Goal: Transaction & Acquisition: Purchase product/service

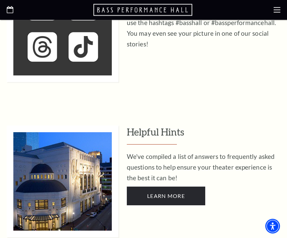
scroll to position [1796, 0]
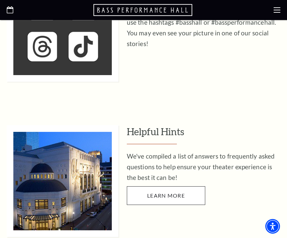
click at [179, 192] on span "Learn More" at bounding box center [166, 195] width 38 height 6
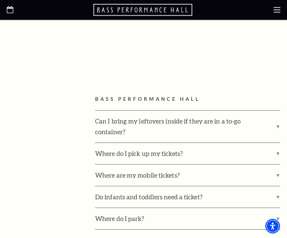
scroll to position [332, 0]
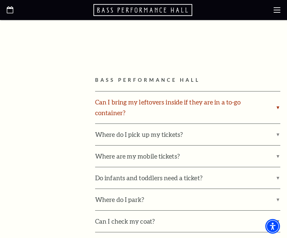
click at [241, 110] on label "Can I bring my leftovers inside if they are in a to-go container?" at bounding box center [187, 107] width 185 height 32
click at [0, 0] on input "Can I bring my leftovers inside if they are in a to-go container?" at bounding box center [0, 0] width 0 height 0
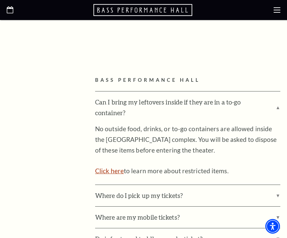
click at [118, 167] on link "Click here" at bounding box center [109, 171] width 29 height 8
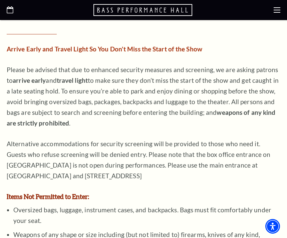
scroll to position [414, 0]
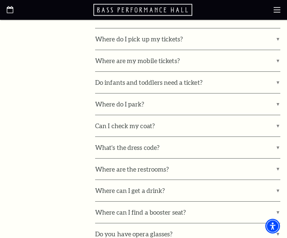
scroll to position [428, 0]
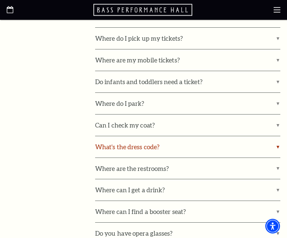
click at [172, 144] on label "What's the dress code?" at bounding box center [187, 146] width 185 height 21
click at [0, 0] on input "What's the dress code?" at bounding box center [0, 0] width 0 height 0
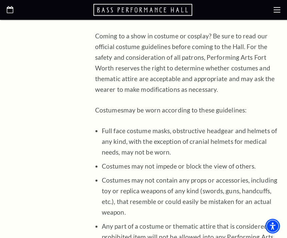
scroll to position [609, 0]
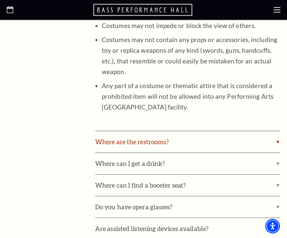
click at [183, 133] on label "Where are the restrooms?" at bounding box center [187, 141] width 185 height 21
click at [0, 0] on input "Where are the restrooms?" at bounding box center [0, 0] width 0 height 0
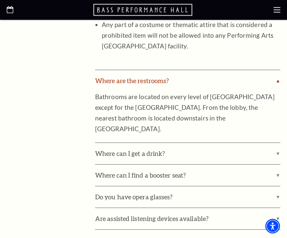
scroll to position [809, 0]
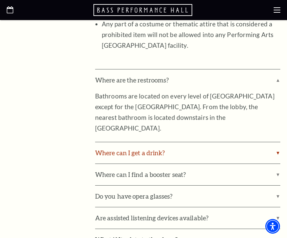
click at [175, 142] on label "Where can I get a drink?" at bounding box center [187, 152] width 185 height 21
click at [0, 0] on input "Where can I get a drink?" at bounding box center [0, 0] width 0 height 0
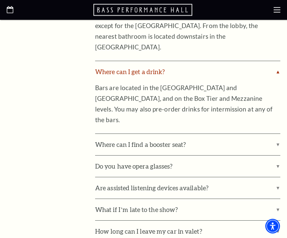
scroll to position [890, 0]
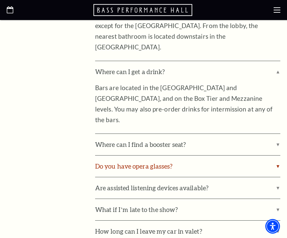
click at [168, 155] on label "Do you have opera glasses?" at bounding box center [187, 165] width 185 height 21
click at [0, 0] on input "Do you have opera glasses?" at bounding box center [0, 0] width 0 height 0
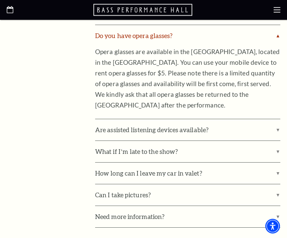
scroll to position [1022, 0]
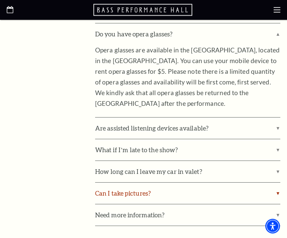
click at [163, 183] on label "Can I take pictures?" at bounding box center [187, 193] width 185 height 21
click at [0, 0] on input "Can I take pictures?" at bounding box center [0, 0] width 0 height 0
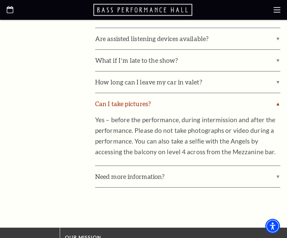
scroll to position [1115, 0]
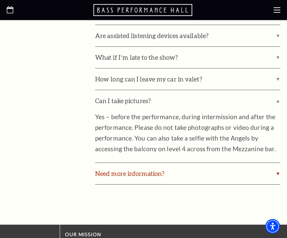
click at [185, 163] on label "Need more information?" at bounding box center [187, 173] width 185 height 21
click at [0, 0] on input "Need more information?" at bounding box center [0, 0] width 0 height 0
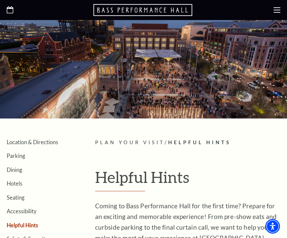
scroll to position [0, 0]
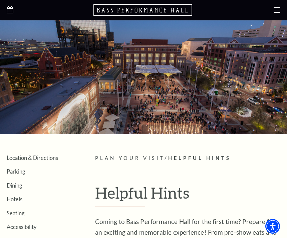
click at [271, 23] on div at bounding box center [143, 77] width 287 height 114
click at [279, 7] on use at bounding box center [276, 9] width 7 height 5
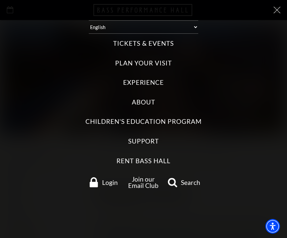
click at [171, 39] on label "Tickets & Events" at bounding box center [143, 43] width 60 height 9
click at [0, 0] on Events "Tickets & Events" at bounding box center [0, 0] width 0 height 0
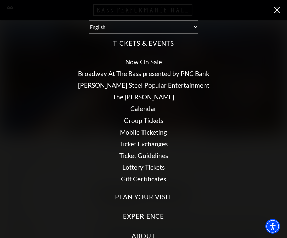
click at [275, 15] on div "Select: English Español Tickets & Events Now On Sale Broadway At The Bass prese…" at bounding box center [143, 119] width 287 height 238
click at [279, 12] on icon at bounding box center [276, 10] width 7 height 7
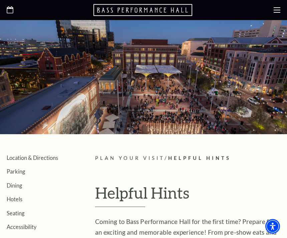
click at [278, 12] on use at bounding box center [276, 9] width 7 height 5
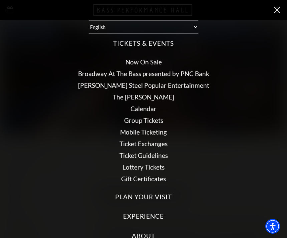
click at [143, 106] on link "Calendar" at bounding box center [143, 109] width 26 height 8
click at [145, 105] on link "Calendar" at bounding box center [143, 109] width 26 height 8
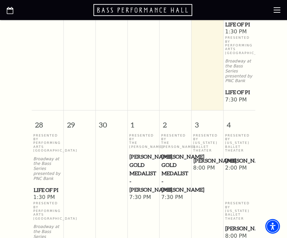
scroll to position [416, 0]
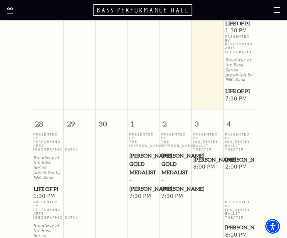
click at [42, 132] on p "Presented By Performing Arts Fort Worth" at bounding box center [47, 141] width 29 height 19
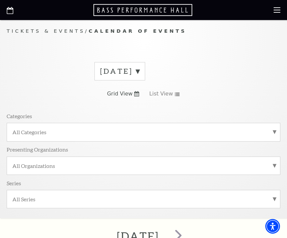
scroll to position [3, 0]
click at [177, 92] on use at bounding box center [177, 94] width 5 height 4
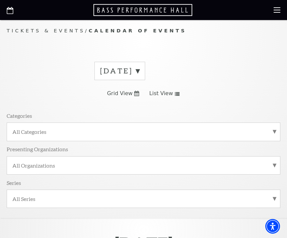
click at [177, 92] on use at bounding box center [177, 94] width 5 height 4
click at [139, 74] on label "September 2025" at bounding box center [119, 71] width 39 height 10
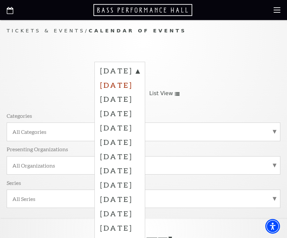
click at [139, 89] on label "October 2025" at bounding box center [119, 85] width 39 height 14
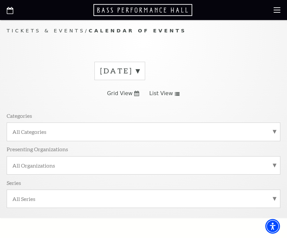
click at [164, 96] on span "List View" at bounding box center [161, 93] width 24 height 7
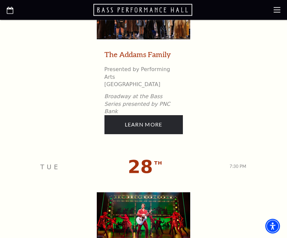
scroll to position [2598, 0]
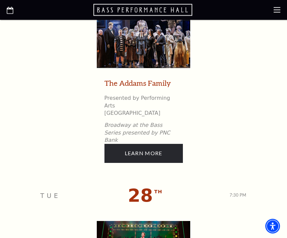
scroll to position [2602, 0]
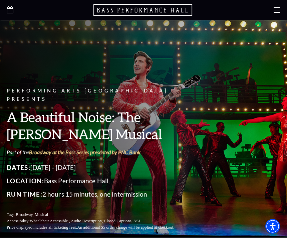
click at [177, 148] on p "Part of the Broadway at the Bass Series presented by PNC Bank" at bounding box center [98, 151] width 183 height 7
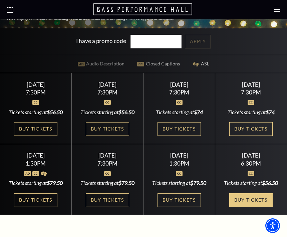
scroll to position [209, 0]
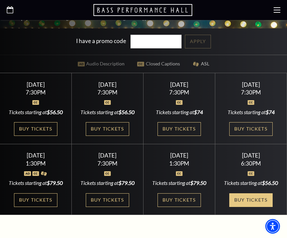
click at [235, 204] on link "Buy Tickets" at bounding box center [250, 200] width 43 height 14
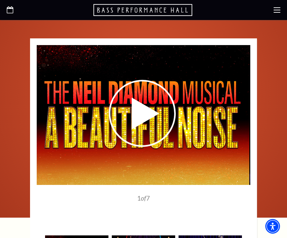
scroll to position [1014, 0]
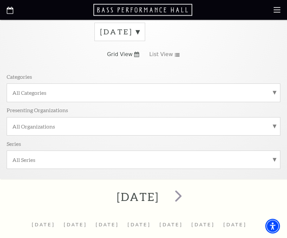
scroll to position [61, 0]
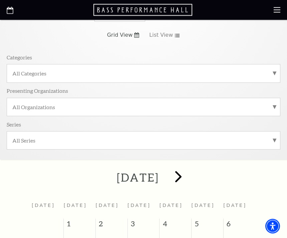
click at [188, 176] on span "next" at bounding box center [178, 176] width 19 height 19
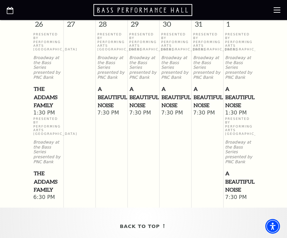
scroll to position [811, 0]
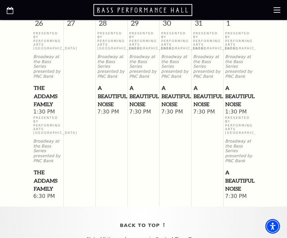
click at [243, 140] on p "Broadway at the Bass Series presented by PNC Bank" at bounding box center [239, 151] width 29 height 25
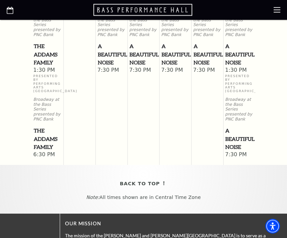
scroll to position [854, 0]
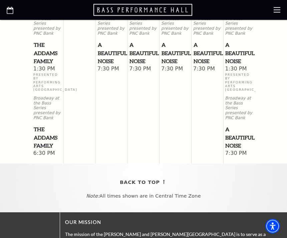
click at [242, 65] on span "A Beautiful Noise" at bounding box center [239, 53] width 28 height 25
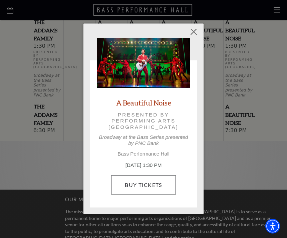
scroll to position [877, 0]
click at [150, 186] on link "Buy Tickets" at bounding box center [143, 184] width 64 height 19
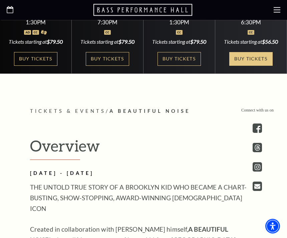
scroll to position [350, 0]
click at [255, 66] on link "Buy Tickets" at bounding box center [250, 59] width 43 height 14
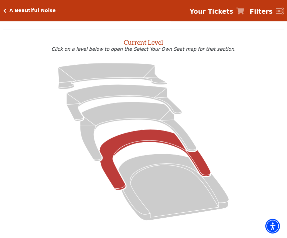
scroll to position [19, 0]
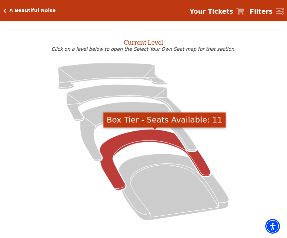
click at [151, 138] on icon "Box Tier - Seats Available: 11" at bounding box center [154, 159] width 111 height 61
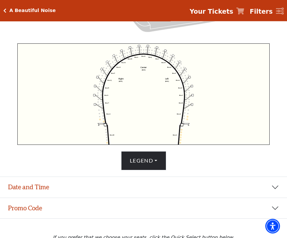
scroll to position [230, 0]
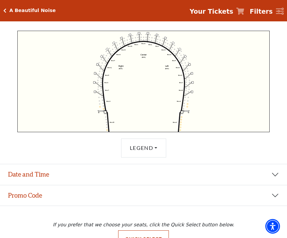
click at [148, 157] on button "Legend" at bounding box center [143, 147] width 45 height 19
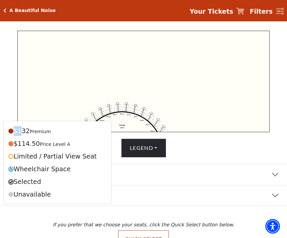
click at [9, 11] on h5 "A Beautiful Noise" at bounding box center [32, 11] width 46 height 6
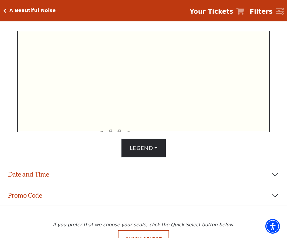
click at [6, 10] on icon "Click here to go back to filters" at bounding box center [4, 10] width 3 height 5
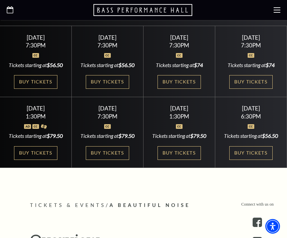
scroll to position [257, 0]
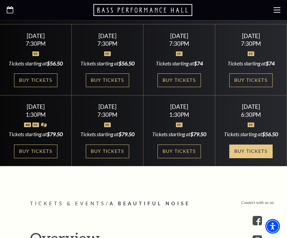
click at [250, 158] on link "Buy Tickets" at bounding box center [250, 151] width 43 height 14
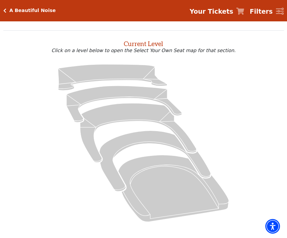
scroll to position [17, 0]
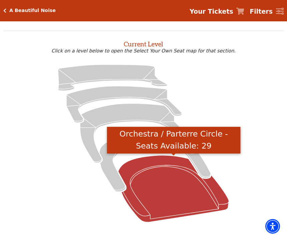
click at [160, 177] on icon "Orchestra / Parterre Circle - Seats Available: 29" at bounding box center [173, 188] width 110 height 67
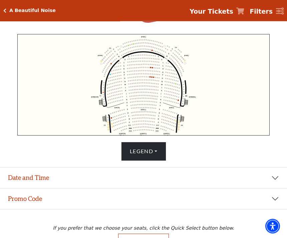
scroll to position [230, 0]
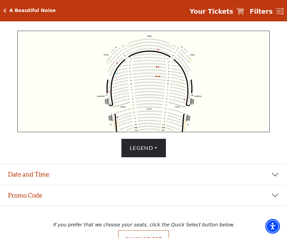
click at [230, 95] on icon "Left (ORPITL) Right (ORPITR) Center (ORPITC) ZZ AA YY BB ZA ZA (ORCL) (ORCR) (O…" at bounding box center [143, 81] width 252 height 101
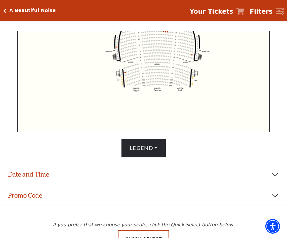
click at [156, 237] on button "Quick Select" at bounding box center [143, 239] width 51 height 18
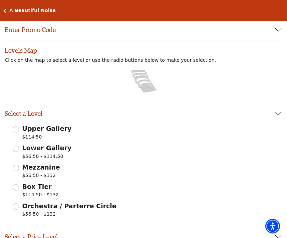
scroll to position [49, 0]
click at [16, 168] on input "Mezzanine $56.50 - $132" at bounding box center [16, 168] width 6 height 6
radio input "true"
click at [24, 185] on span "Box Tier" at bounding box center [36, 186] width 29 height 7
click at [19, 185] on input "Box Tier $114.50 - $132" at bounding box center [16, 187] width 6 height 6
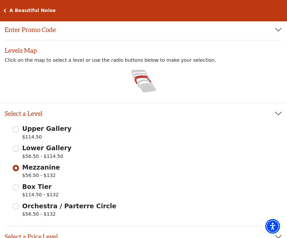
radio input "true"
click at [25, 207] on span "Orchestra / Parterre Circle" at bounding box center [69, 205] width 94 height 7
click at [19, 207] on input "Orchestra / Parterre Circle $56.50 - $132" at bounding box center [16, 206] width 6 height 6
radio input "true"
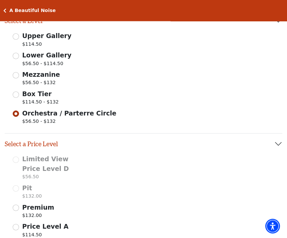
scroll to position [142, 0]
click at [22, 158] on div "Limited View Price Level D $56.50" at bounding box center [45, 168] width 65 height 28
click at [16, 153] on button "Select a Price Level" at bounding box center [143, 143] width 277 height 21
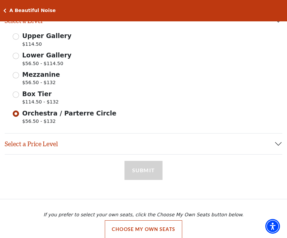
scroll to position [130, 0]
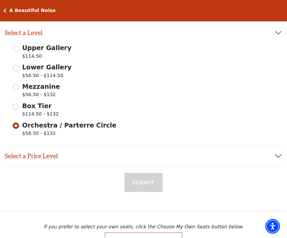
click at [21, 158] on button "Select a Price Level" at bounding box center [143, 155] width 277 height 21
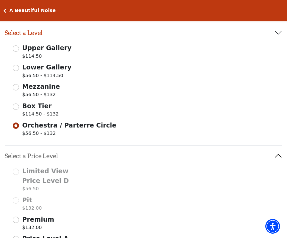
click at [22, 173] on div "Limited View Price Level D $56.50" at bounding box center [45, 180] width 65 height 28
click at [23, 172] on span "Limited View Price Level D" at bounding box center [45, 175] width 47 height 17
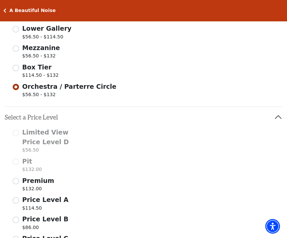
scroll to position [171, 0]
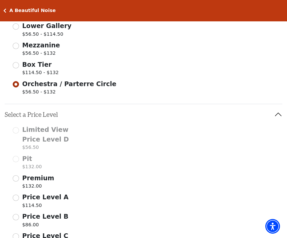
click at [13, 123] on button "Select a Price Level" at bounding box center [143, 114] width 277 height 21
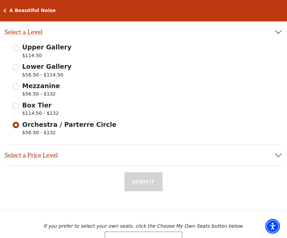
scroll to position [130, 0]
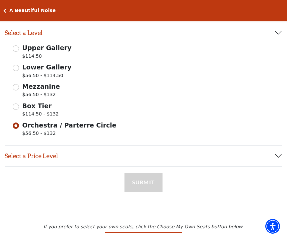
click at [267, 153] on button "Select a Price Level" at bounding box center [143, 155] width 277 height 21
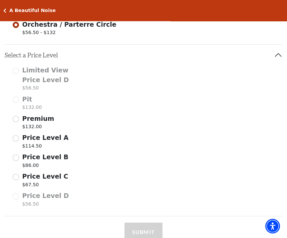
scroll to position [231, 0]
click at [114, 113] on div "Limited View Price Level D $56.50 Pit $132.00 Premium $132.00 Price Level A $11…" at bounding box center [143, 137] width 277 height 144
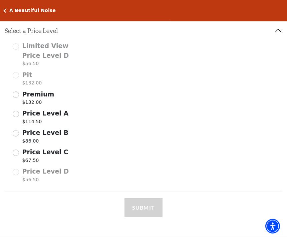
scroll to position [255, 0]
click at [23, 170] on span "Price Level D" at bounding box center [45, 170] width 47 height 7
click at [18, 170] on div "Price Level D $56.50" at bounding box center [45, 175] width 65 height 19
click at [33, 176] on p "$56.50" at bounding box center [45, 180] width 47 height 9
click at [32, 180] on p "$56.50" at bounding box center [45, 180] width 47 height 9
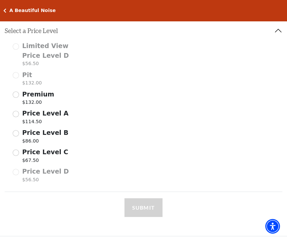
click at [17, 169] on div "Price Level D $56.50" at bounding box center [45, 175] width 65 height 19
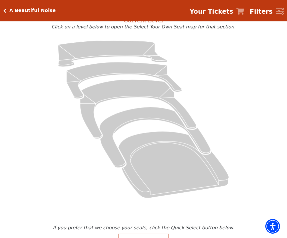
click at [164, 237] on button "Quick Select" at bounding box center [143, 242] width 51 height 18
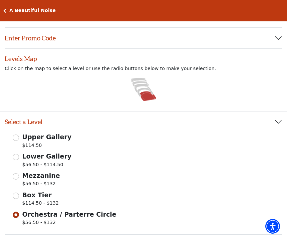
click at [19, 157] on input "Lower Gallery $56.50 - $114.50" at bounding box center [16, 157] width 6 height 6
radio input "true"
click at [22, 216] on span "Orchestra / Parterre Circle" at bounding box center [69, 213] width 94 height 7
click at [19, 216] on input "Orchestra / Parterre Circle $56.50 - $132" at bounding box center [16, 214] width 6 height 6
radio input "true"
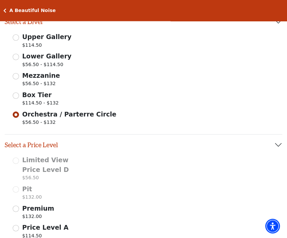
scroll to position [143, 0]
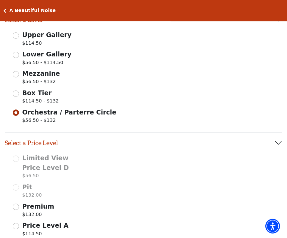
click at [198, 170] on div "Limited View Price Level D $56.50 Pit $132.00 Premium $132.00 Price Level A $11…" at bounding box center [143, 225] width 277 height 144
click at [19, 160] on div "Limited View Price Level D $56.50" at bounding box center [45, 167] width 65 height 28
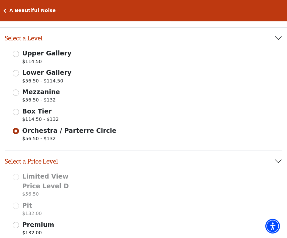
scroll to position [121, 0]
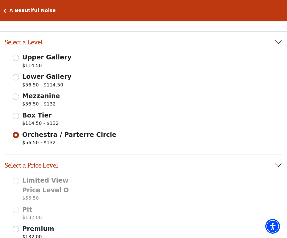
click at [23, 98] on span "Mezzanine" at bounding box center [41, 95] width 38 height 7
click at [19, 98] on input "Mezzanine $56.50 - $132" at bounding box center [16, 96] width 6 height 6
radio input "true"
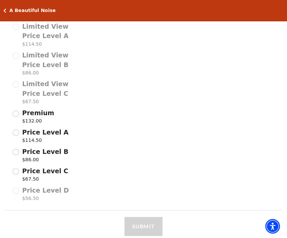
scroll to position [303, 0]
click at [22, 186] on div "Price Level D $56.50" at bounding box center [45, 195] width 65 height 19
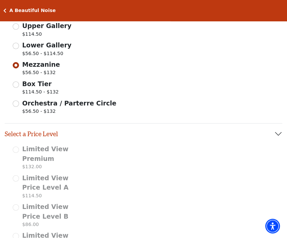
scroll to position [152, 0]
click at [26, 103] on span "Orchestra / Parterre Circle" at bounding box center [69, 102] width 94 height 7
click at [19, 103] on input "Orchestra / Parterre Circle $56.50 - $132" at bounding box center [16, 103] width 6 height 6
radio input "true"
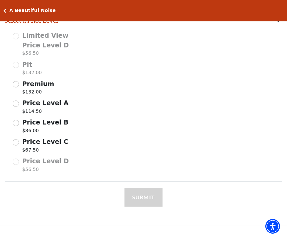
scroll to position [264, 0]
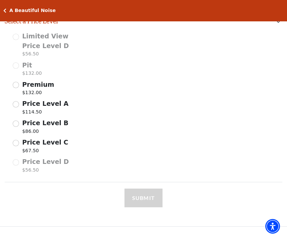
click at [17, 140] on input "Price Level C $67.50" at bounding box center [16, 143] width 6 height 6
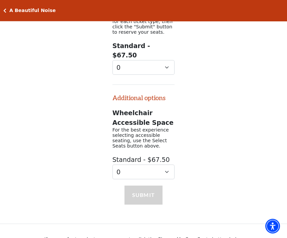
scroll to position [459, 0]
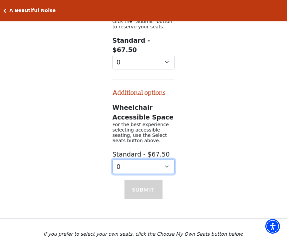
click at [170, 159] on select "0 1" at bounding box center [143, 166] width 62 height 15
select select "1"
click at [169, 163] on select "0 1" at bounding box center [143, 166] width 62 height 15
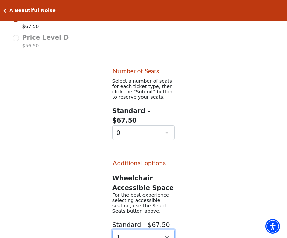
scroll to position [386, 0]
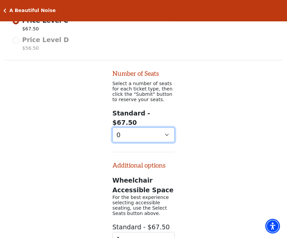
click at [168, 128] on select "0 1 2 3 4 5 6 7" at bounding box center [143, 135] width 62 height 15
select select "2"
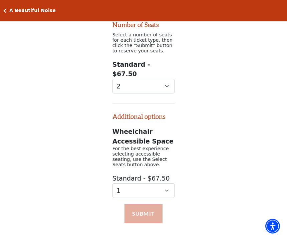
click at [150, 204] on button "Submit" at bounding box center [143, 213] width 38 height 19
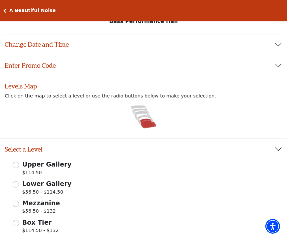
scroll to position [0, 0]
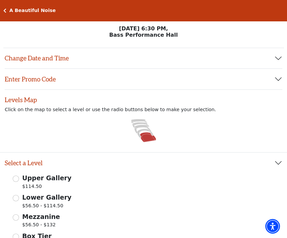
click at [75, 65] on button "Change Date and Time" at bounding box center [143, 58] width 277 height 21
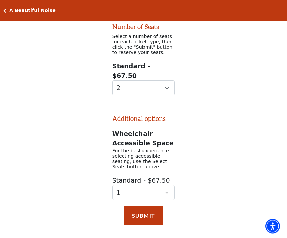
scroll to position [455, 0]
click at [167, 185] on select "0 1" at bounding box center [143, 192] width 62 height 15
click at [169, 84] on select "0 1 2 3 4 5 6 7" at bounding box center [143, 87] width 62 height 15
click at [150, 209] on button "Submit" at bounding box center [143, 215] width 38 height 19
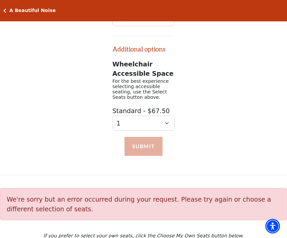
scroll to position [525, 0]
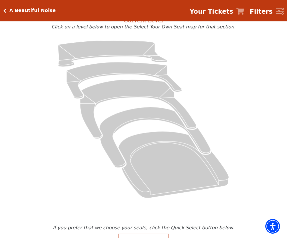
click at [158, 237] on button "Quick Select" at bounding box center [143, 242] width 51 height 18
select select "2"
select select "1"
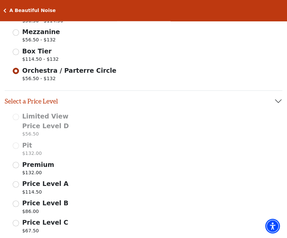
scroll to position [265, 0]
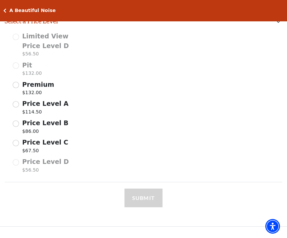
click at [176, 175] on div "Select a Price Level Limited View Price Level D $56.50 Pit $132.00 Premium $132…" at bounding box center [143, 96] width 287 height 171
click at [22, 147] on p "$67.50" at bounding box center [45, 151] width 46 height 9
click at [0, 0] on input "Price Level C $67.50" at bounding box center [0, 0] width 0 height 0
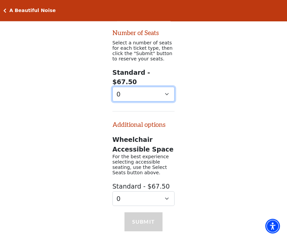
click at [170, 88] on select "0 1 2 3 4 5 6 7" at bounding box center [143, 94] width 62 height 15
select select "2"
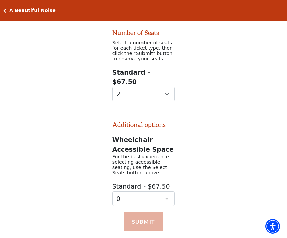
click at [149, 217] on button "Submit" at bounding box center [143, 221] width 38 height 19
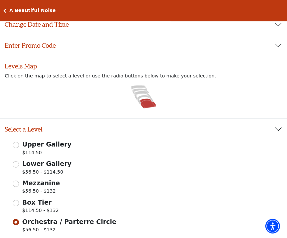
scroll to position [0, 0]
